Goal: Understand site structure: Understand site structure

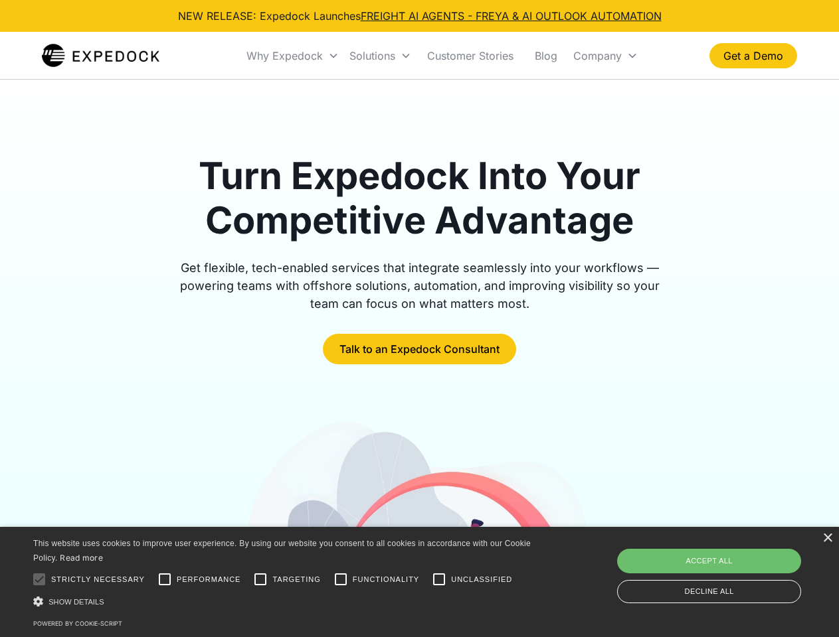
click at [293, 56] on div "Why Expedock" at bounding box center [284, 55] width 76 height 13
click at [380, 56] on div "Solutions" at bounding box center [372, 55] width 46 height 13
click at [605, 56] on div "Company" at bounding box center [597, 55] width 48 height 13
click at [39, 580] on div at bounding box center [39, 579] width 27 height 27
click at [165, 580] on input "Performance" at bounding box center [164, 579] width 27 height 27
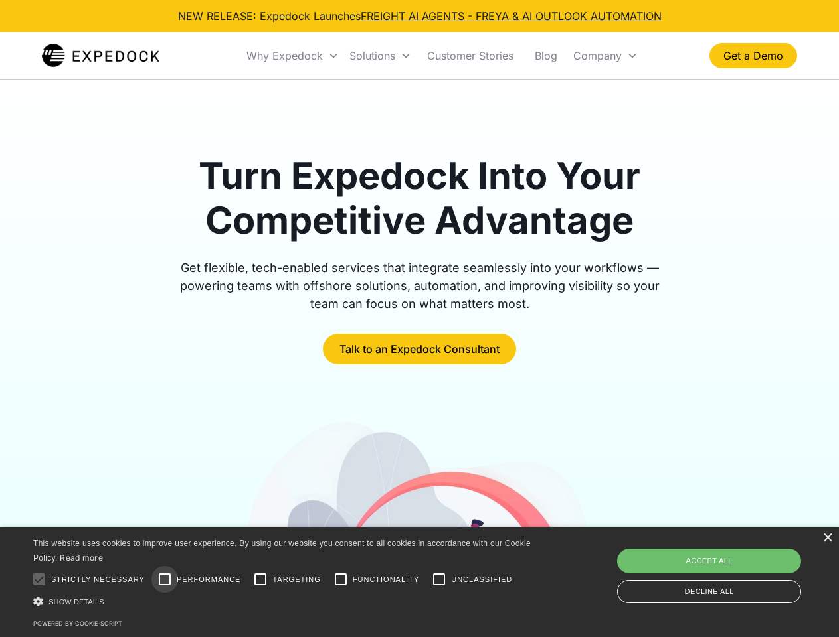
checkbox input "true"
click at [260, 580] on input "Targeting" at bounding box center [260, 579] width 27 height 27
checkbox input "true"
click at [341, 580] on input "Functionality" at bounding box center [340, 579] width 27 height 27
checkbox input "true"
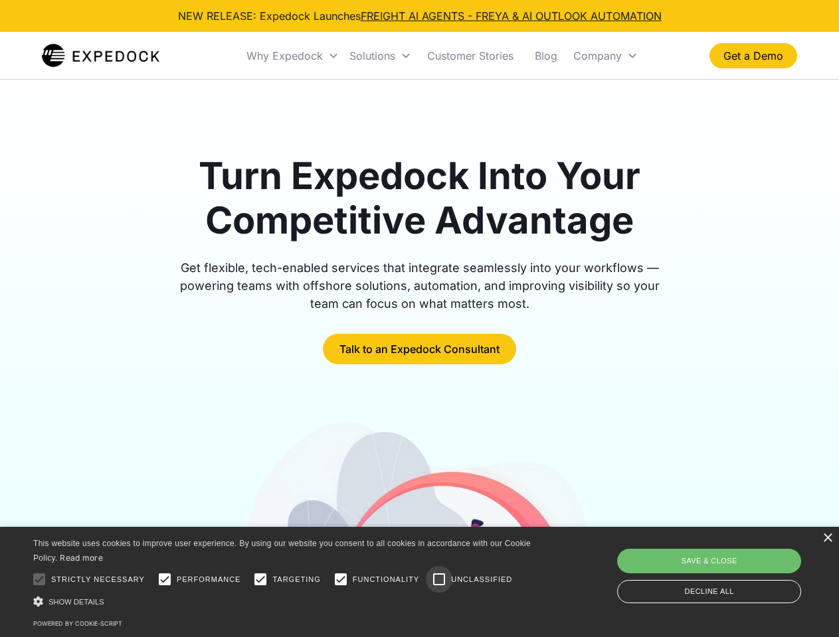
click at [439, 580] on input "Unclassified" at bounding box center [439, 579] width 27 height 27
checkbox input "true"
click at [284, 602] on div "Show details Hide details" at bounding box center [284, 602] width 502 height 14
